Goal: Information Seeking & Learning: Check status

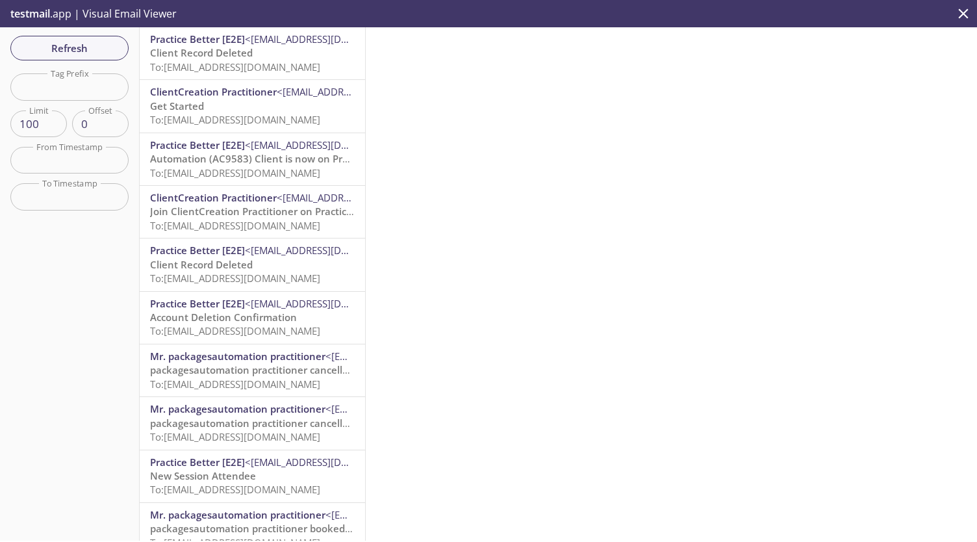
scroll to position [71, 0]
click at [90, 58] on button "Refresh" at bounding box center [69, 48] width 118 height 25
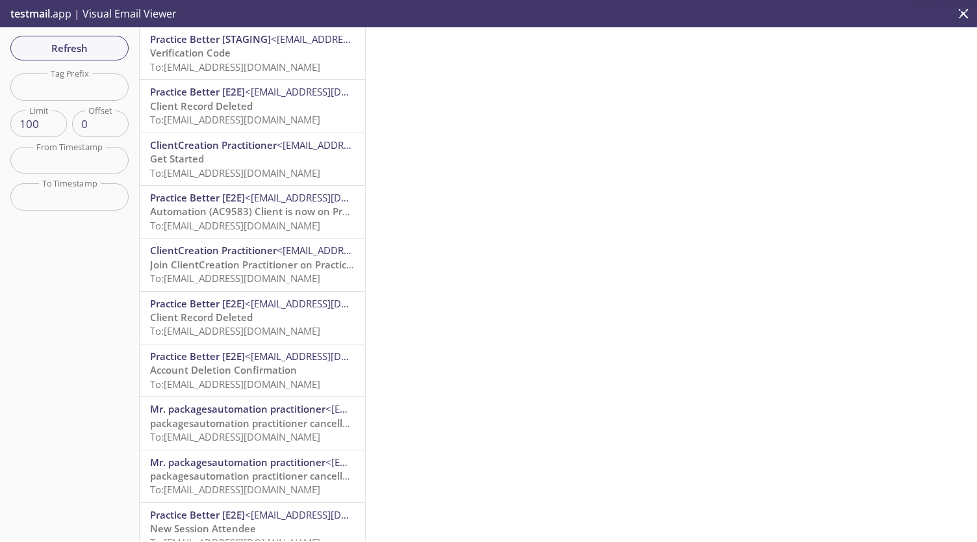
click at [279, 68] on span "To: [EMAIL_ADDRESS][DOMAIN_NAME]" at bounding box center [235, 66] width 170 height 13
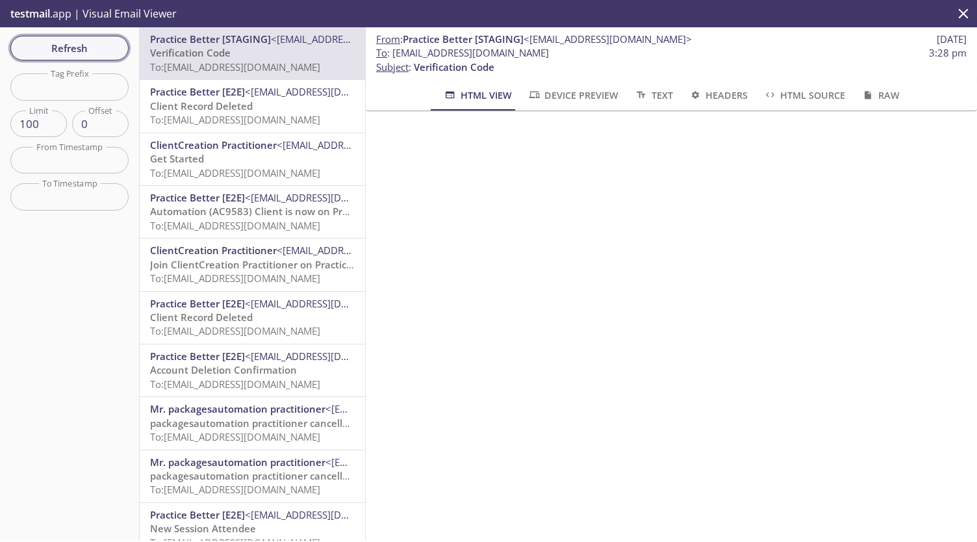
click at [104, 45] on span "Refresh" at bounding box center [69, 48] width 97 height 17
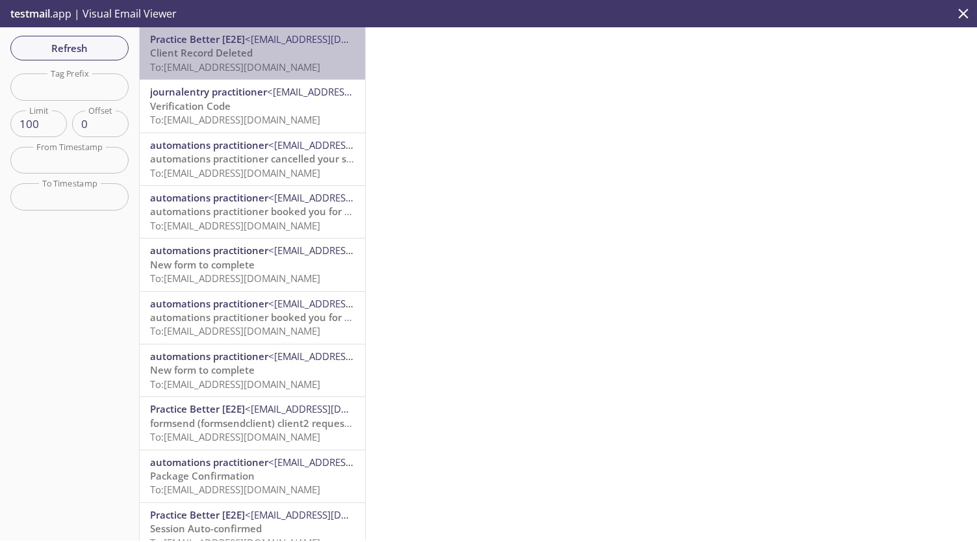
click at [265, 54] on p "Client Record Deleted To: [EMAIL_ADDRESS][DOMAIN_NAME]" at bounding box center [252, 60] width 205 height 28
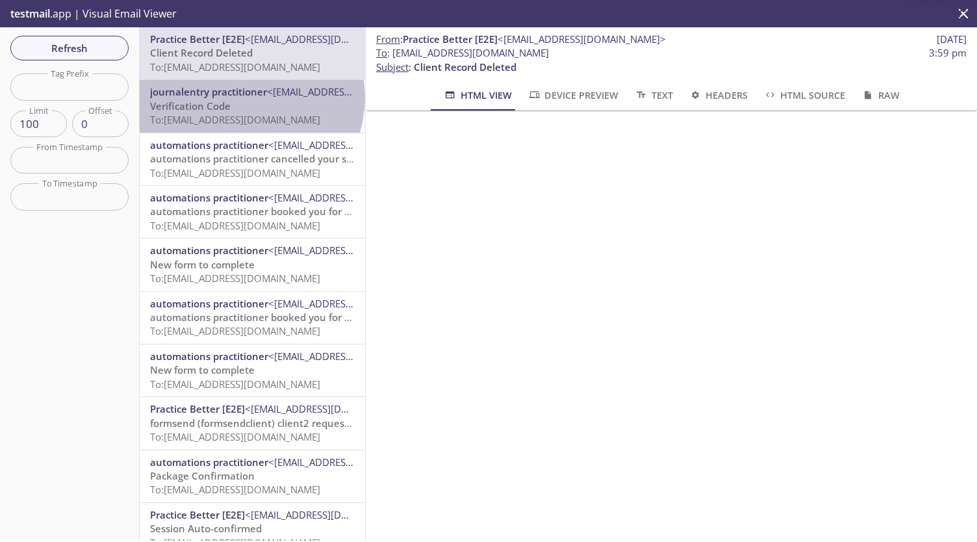
click at [249, 97] on span "journalentry practitioner" at bounding box center [208, 91] width 117 height 13
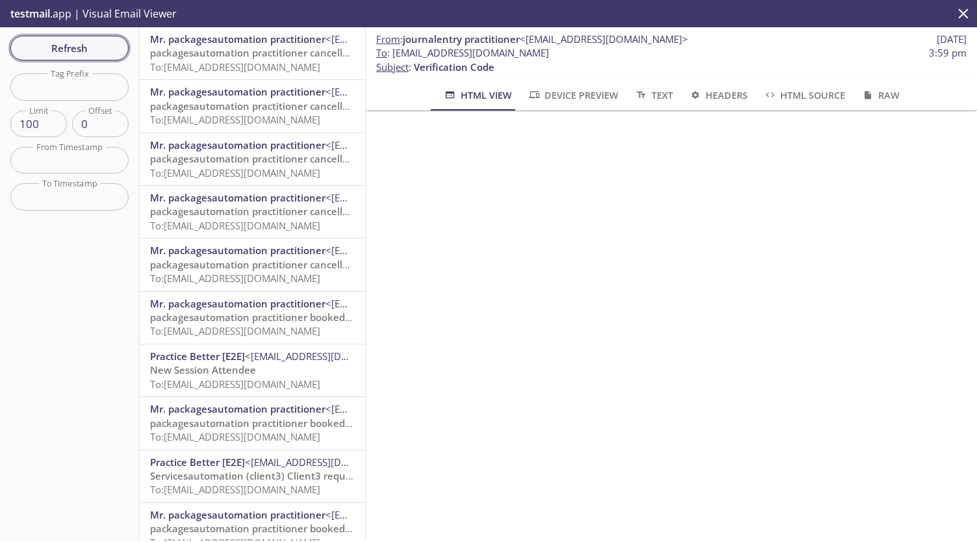
click at [104, 53] on span "Refresh" at bounding box center [69, 48] width 97 height 17
